Goal: Task Accomplishment & Management: Complete application form

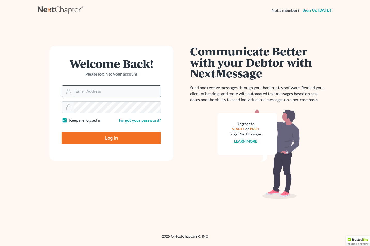
click at [78, 91] on input "Email Address" at bounding box center [117, 91] width 87 height 11
type input "courts@edwardsphillip.com"
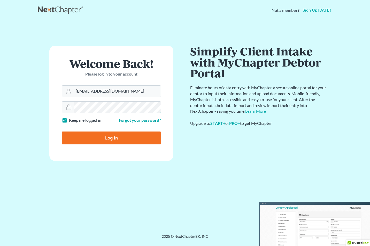
click at [62, 132] on input "Log In" at bounding box center [111, 138] width 99 height 13
type input "Thinking..."
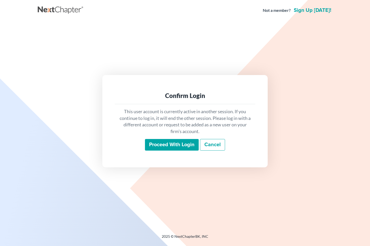
click at [166, 146] on input "Proceed with login" at bounding box center [172, 145] width 54 height 12
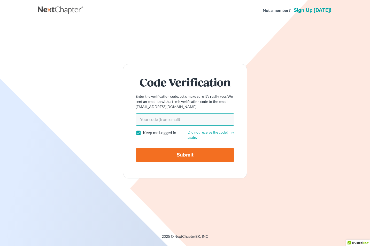
click at [157, 118] on input "Your code(from email)" at bounding box center [185, 120] width 99 height 12
type input "f02bbc"
click at [189, 153] on input "Submit" at bounding box center [185, 154] width 99 height 13
type input "Thinking..."
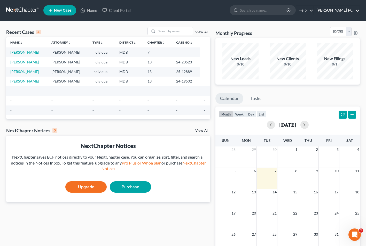
click at [359, 11] on link "[PERSON_NAME] PC" at bounding box center [337, 10] width 46 height 9
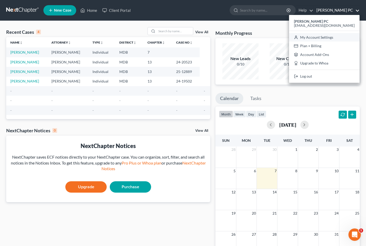
click at [330, 35] on link "My Account Settings" at bounding box center [324, 37] width 70 height 9
select select "24"
select select "21"
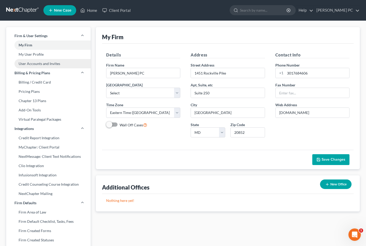
click at [58, 62] on link "User Accounts and Invites" at bounding box center [48, 63] width 84 height 9
select select "0"
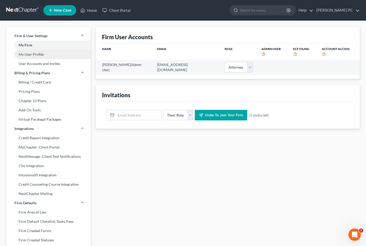
click at [40, 53] on link "My User Profile" at bounding box center [48, 54] width 84 height 9
select select "21"
select select "38"
select select "attorney"
select select "0"
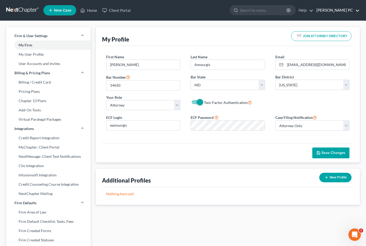
click at [358, 11] on link "[PERSON_NAME] PC" at bounding box center [337, 10] width 46 height 9
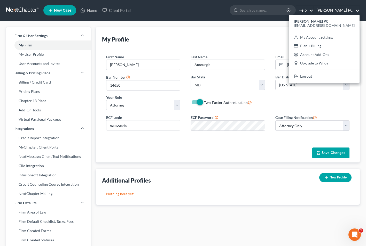
click at [296, 11] on link "Help" at bounding box center [304, 10] width 17 height 9
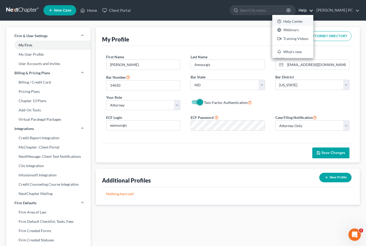
click at [287, 22] on link "Help Center" at bounding box center [292, 21] width 41 height 9
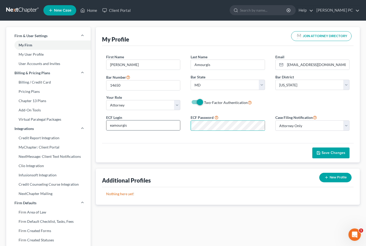
click at [179, 130] on div "ECF Login eamourgis ECF Password Case Filing Notification Select Attorney Only …" at bounding box center [227, 124] width 253 height 21
click at [333, 152] on span "Save Changes" at bounding box center [333, 153] width 24 height 4
click at [94, 11] on link "Home" at bounding box center [89, 10] width 22 height 9
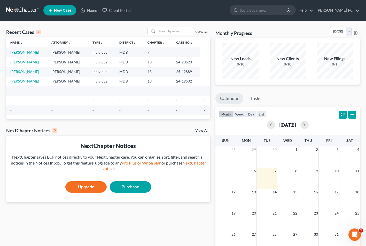
click at [15, 52] on link "[PERSON_NAME]" at bounding box center [24, 52] width 29 height 4
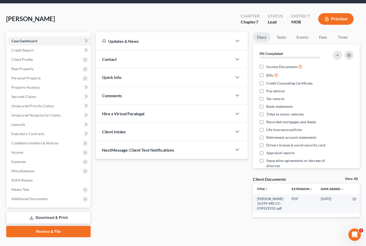
scroll to position [28, 0]
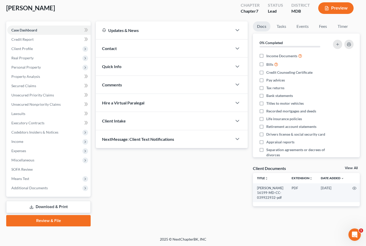
click at [50, 221] on link "Review & File" at bounding box center [48, 220] width 84 height 11
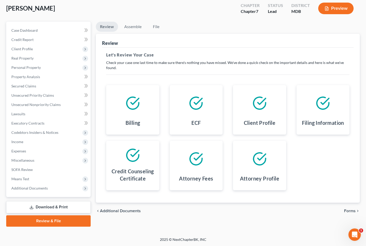
scroll to position [28, 0]
click at [348, 211] on span "Forms" at bounding box center [350, 211] width 12 height 4
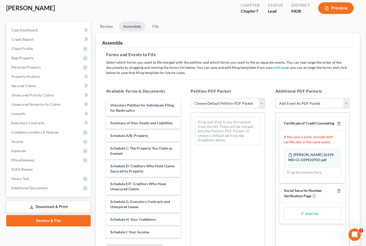
click at [263, 103] on select "Choose Default Petition PDF Packet Emergency Filing (Voluntary Petition and Cre…" at bounding box center [228, 103] width 74 height 10
select select "2"
click at [191, 98] on select "Choose Default Petition PDF Packet Emergency Filing (Voluntary Petition and Cre…" at bounding box center [228, 103] width 74 height 10
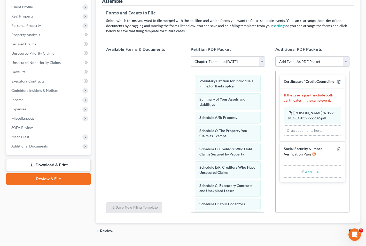
scroll to position [83, 0]
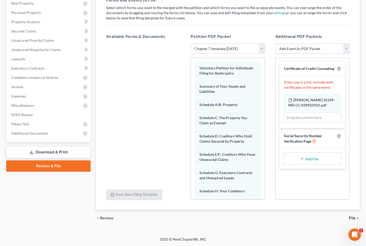
click at [311, 163] on input "file" at bounding box center [311, 158] width 12 height 9
type input "C:\fakepath\[PERSON_NAME] signed.pdf"
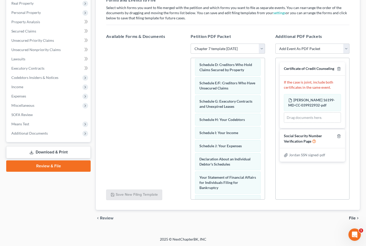
scroll to position [72, 0]
click at [352, 218] on span "File" at bounding box center [352, 218] width 7 height 4
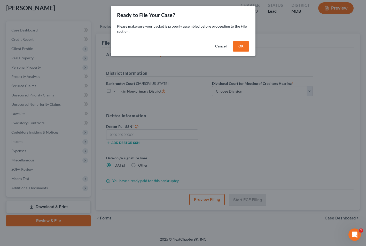
scroll to position [28, 0]
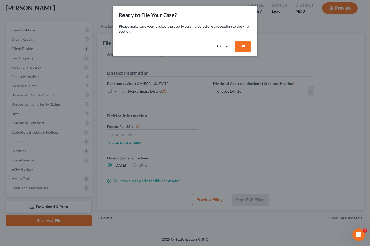
click at [243, 47] on button "OK" at bounding box center [242, 46] width 17 height 10
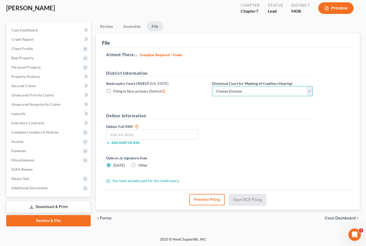
click at [307, 90] on select "Choose Division Baltimore Greenbelt" at bounding box center [262, 91] width 101 height 10
select select "0"
click at [212, 86] on select "Choose Division Baltimore Greenbelt" at bounding box center [262, 91] width 101 height 10
click at [142, 136] on input "text" at bounding box center [152, 135] width 92 height 10
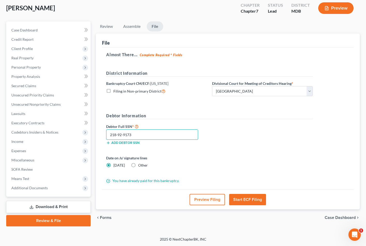
type input "218-92-9173"
click at [248, 200] on button "Start ECF Filing" at bounding box center [247, 199] width 37 height 11
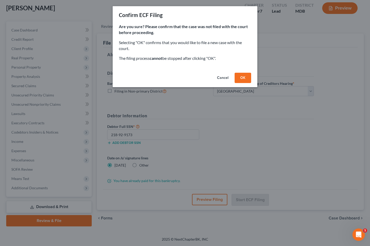
click at [246, 78] on button "OK" at bounding box center [242, 78] width 17 height 10
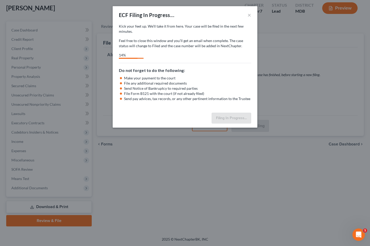
select select "0"
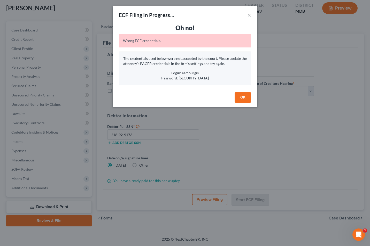
click at [243, 97] on button "OK" at bounding box center [242, 97] width 17 height 10
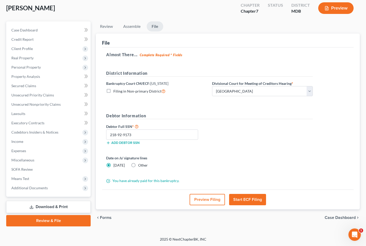
click at [248, 200] on button "Start ECF Filing" at bounding box center [247, 199] width 37 height 11
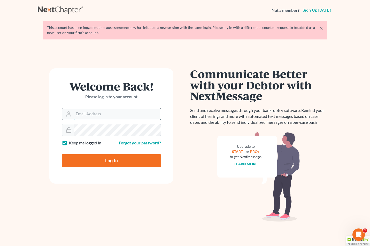
click at [76, 114] on input "Email Address" at bounding box center [117, 113] width 87 height 11
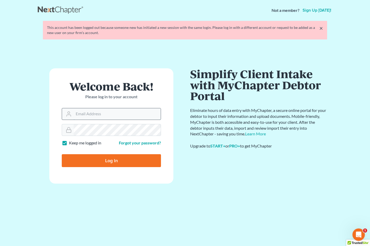
type input "[EMAIL_ADDRESS][DOMAIN_NAME]"
